Goal: Task Accomplishment & Management: Manage account settings

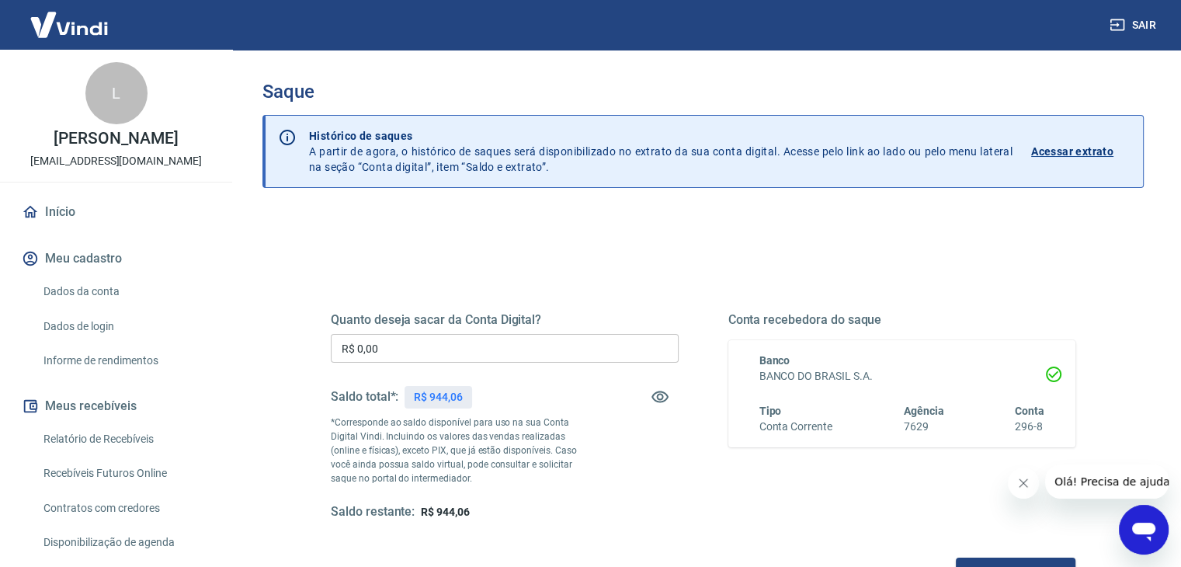
click at [414, 344] on input "R$ 0,00" at bounding box center [505, 348] width 348 height 29
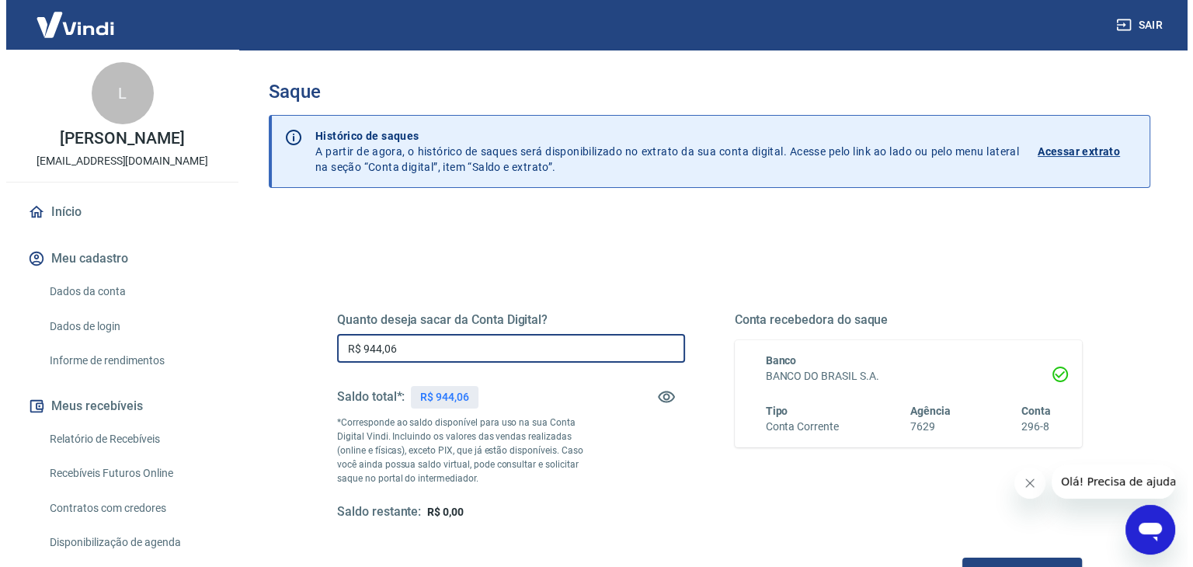
scroll to position [200, 0]
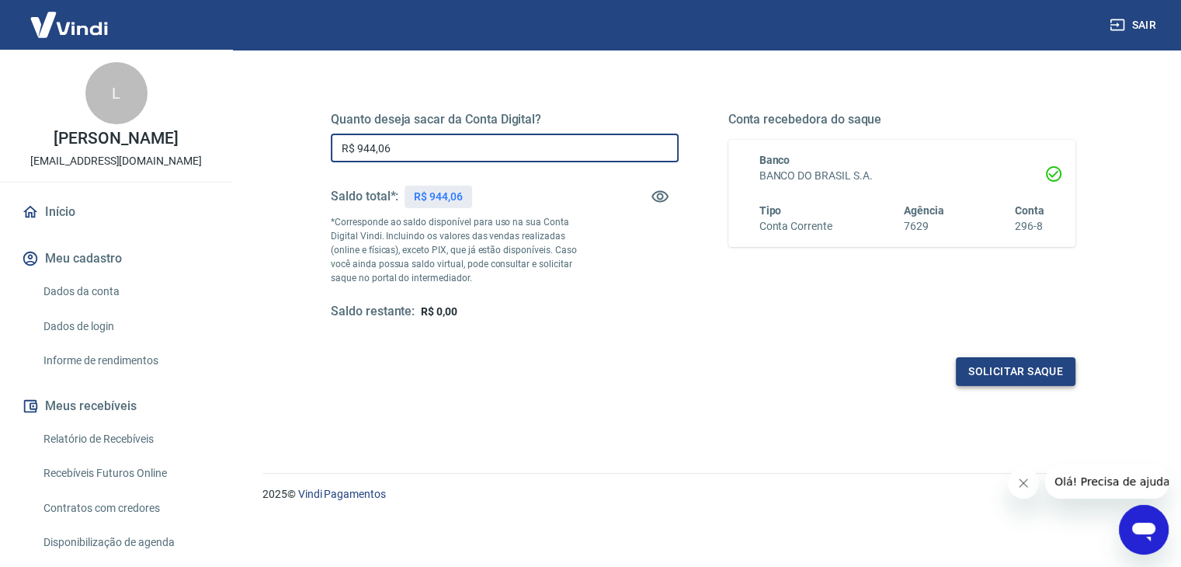
type input "R$ 944,06"
click at [1035, 370] on button "Solicitar saque" at bounding box center [1016, 371] width 120 height 29
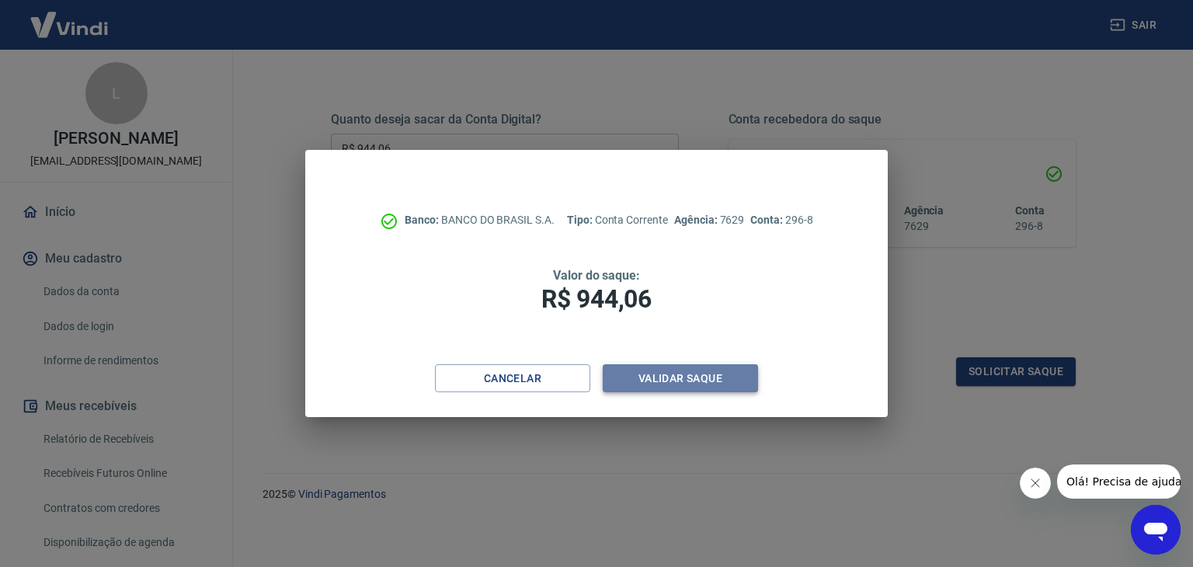
click at [682, 380] on button "Validar saque" at bounding box center [679, 378] width 155 height 29
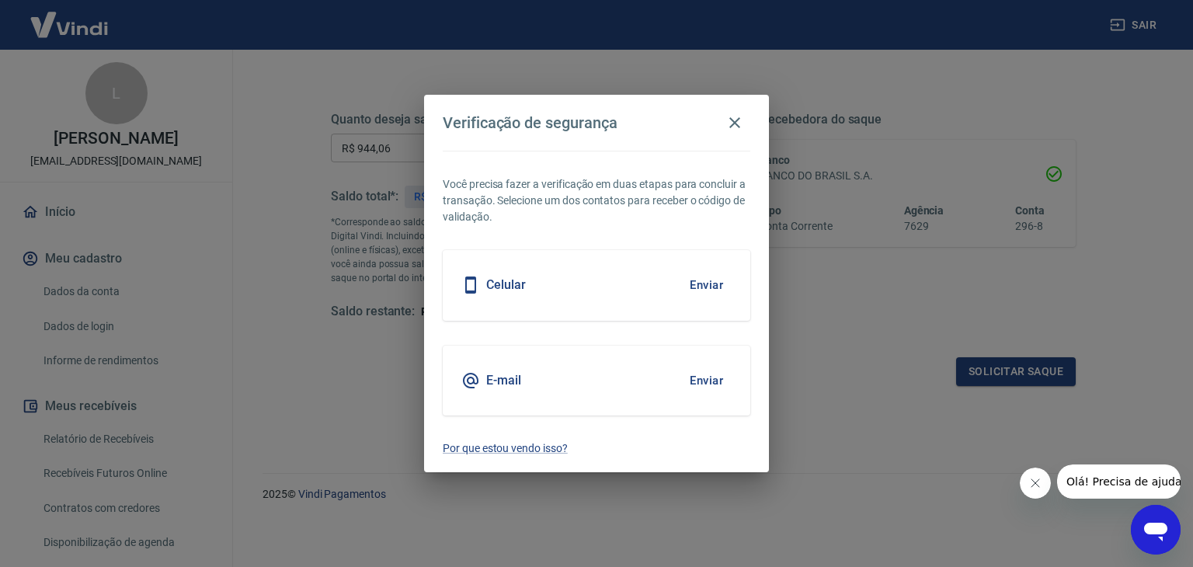
click at [703, 278] on button "Enviar" at bounding box center [706, 285] width 50 height 33
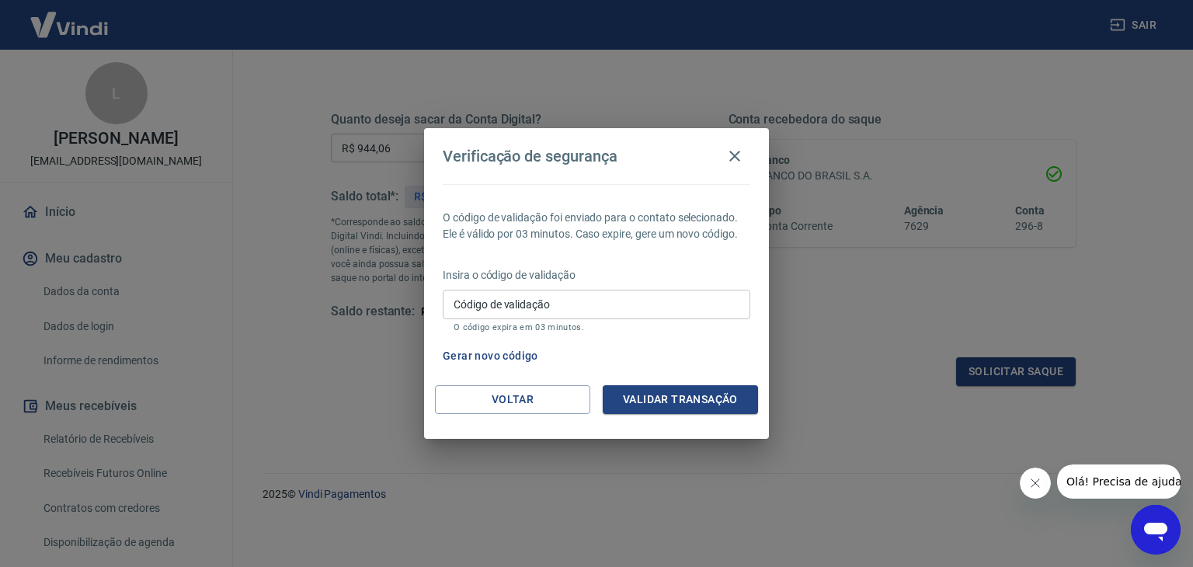
click at [512, 308] on input "Código de validação" at bounding box center [596, 304] width 307 height 29
click at [478, 304] on input "416043" at bounding box center [596, 304] width 307 height 29
type input "416943"
click at [672, 404] on button "Validar transação" at bounding box center [679, 399] width 155 height 29
